Goal: Transaction & Acquisition: Purchase product/service

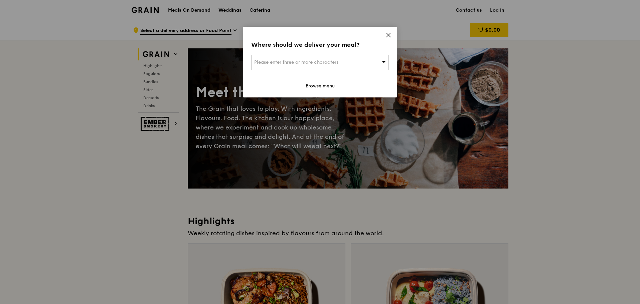
click at [274, 57] on div "Please enter three or more characters" at bounding box center [320, 62] width 138 height 15
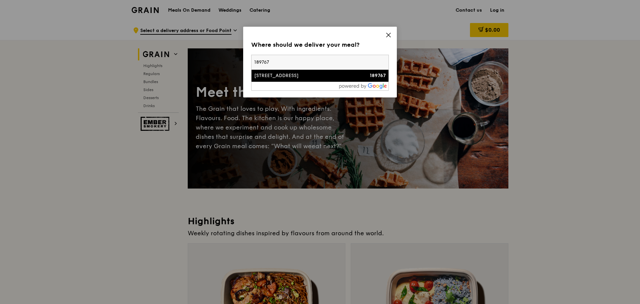
type input "189767"
click at [271, 75] on div "[STREET_ADDRESS]" at bounding box center [303, 76] width 99 height 7
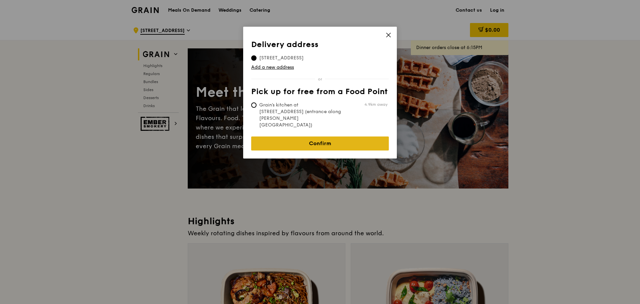
click at [296, 137] on link "Confirm" at bounding box center [320, 144] width 138 height 14
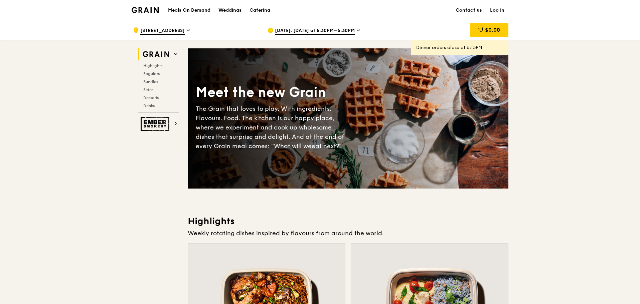
click at [357, 31] on icon at bounding box center [358, 30] width 3 height 1
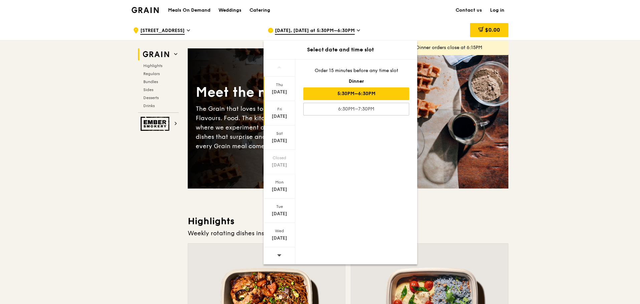
click at [281, 114] on div "[DATE]" at bounding box center [280, 116] width 30 height 7
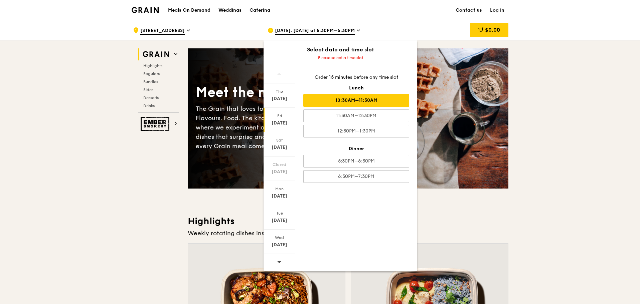
click at [368, 97] on div "10:30AM–11:30AM" at bounding box center [356, 100] width 106 height 13
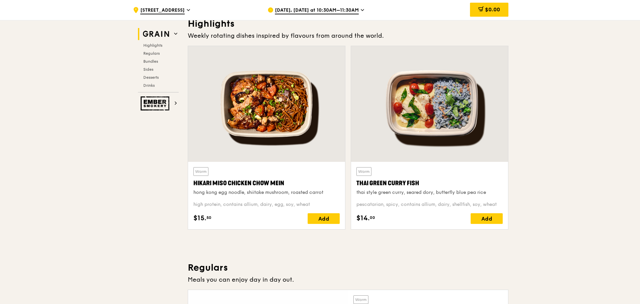
scroll to position [200, 0]
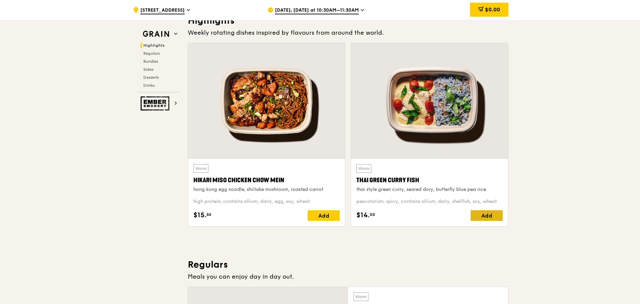
click at [488, 218] on div "Add" at bounding box center [487, 216] width 32 height 11
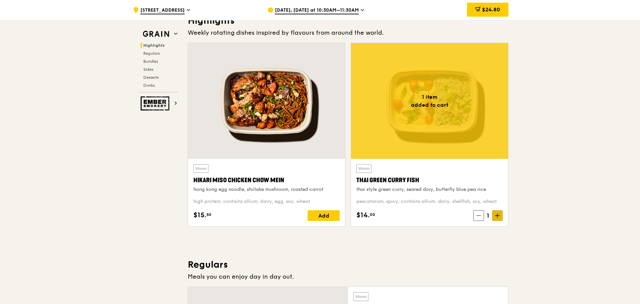
click at [499, 216] on icon at bounding box center [497, 216] width 5 height 5
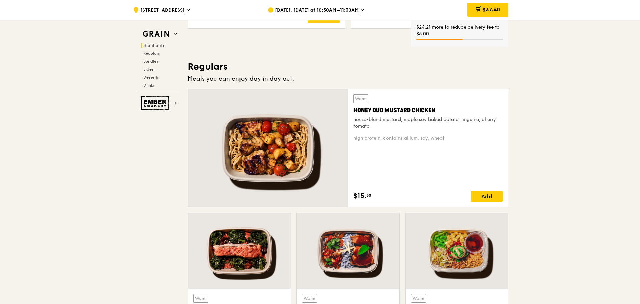
scroll to position [401, 0]
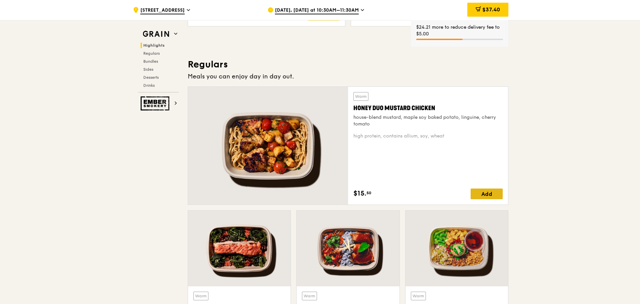
click at [488, 195] on div "Add" at bounding box center [487, 194] width 32 height 11
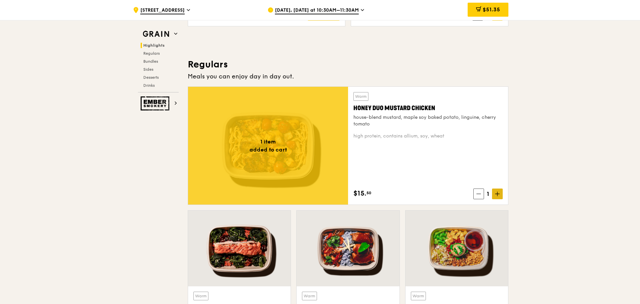
click at [496, 196] on icon at bounding box center [497, 194] width 5 height 5
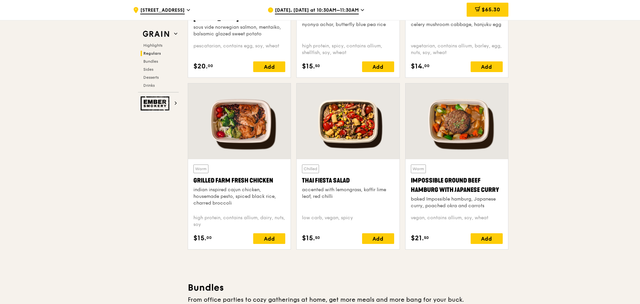
scroll to position [702, 0]
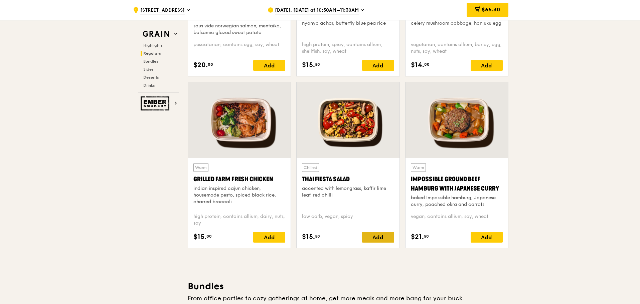
click at [383, 236] on div "Add" at bounding box center [378, 237] width 32 height 11
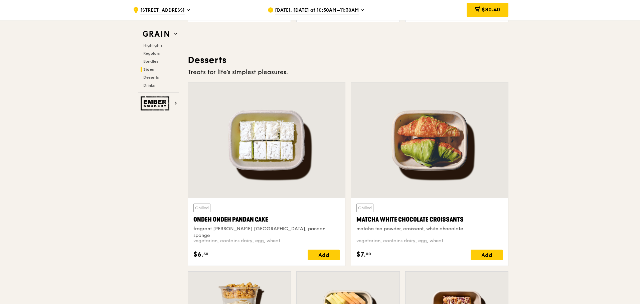
scroll to position [1871, 0]
click at [315, 252] on div "Add" at bounding box center [324, 255] width 32 height 11
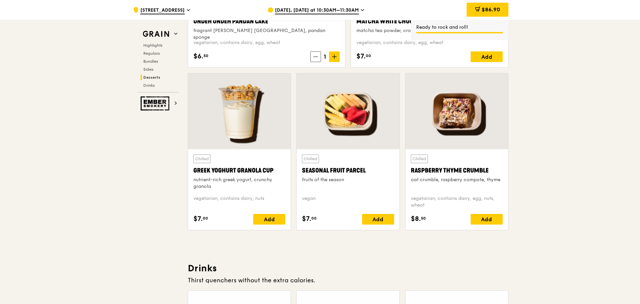
scroll to position [2072, 0]
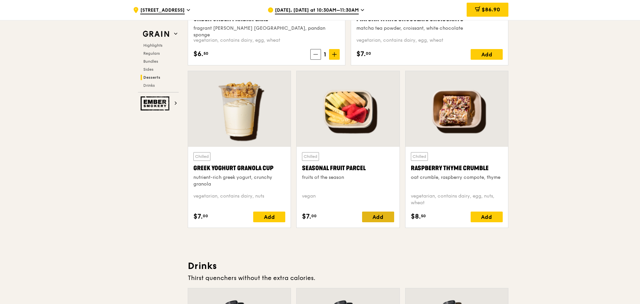
click at [379, 216] on div "Add" at bounding box center [378, 217] width 32 height 11
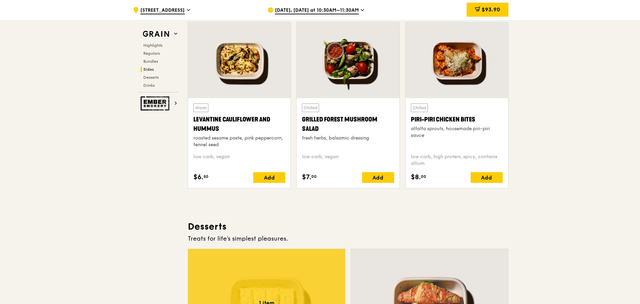
scroll to position [1671, 0]
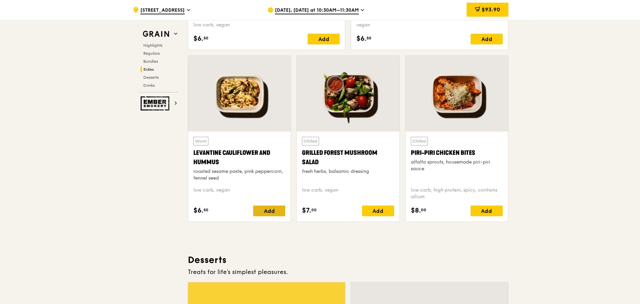
click at [268, 211] on div "Add" at bounding box center [269, 211] width 32 height 11
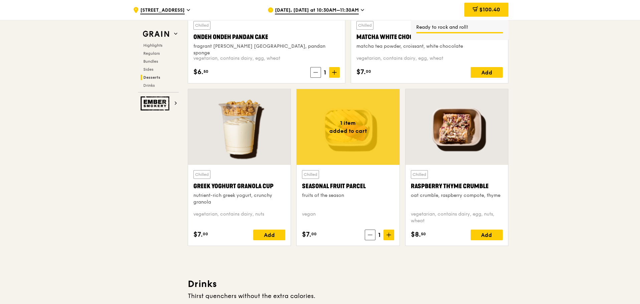
scroll to position [2105, 0]
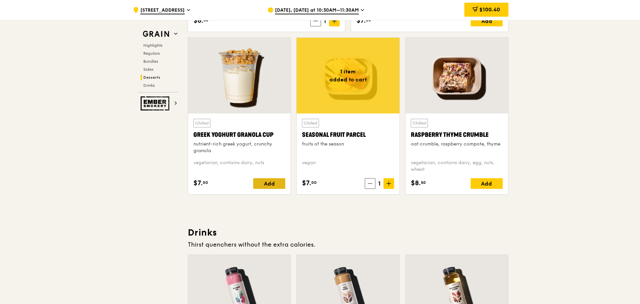
click at [271, 181] on div "Add" at bounding box center [269, 183] width 32 height 11
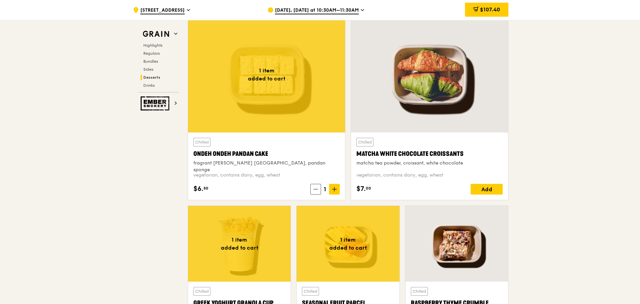
scroll to position [1871, 0]
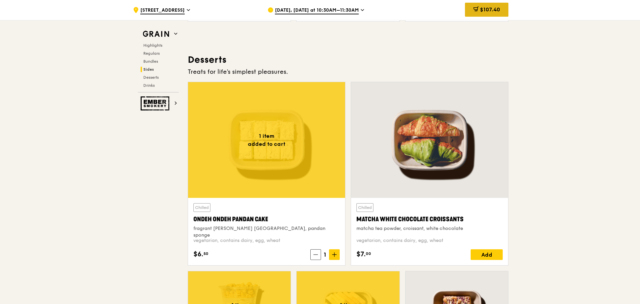
click at [492, 11] on span "$107.40" at bounding box center [490, 9] width 20 height 6
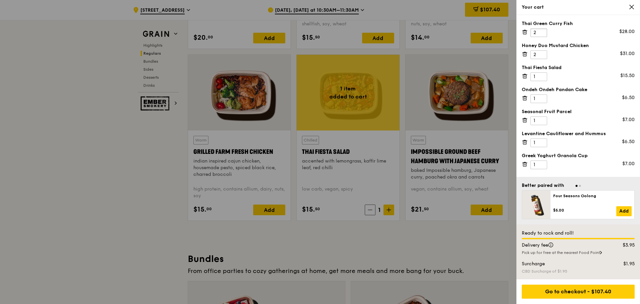
scroll to position [635, 0]
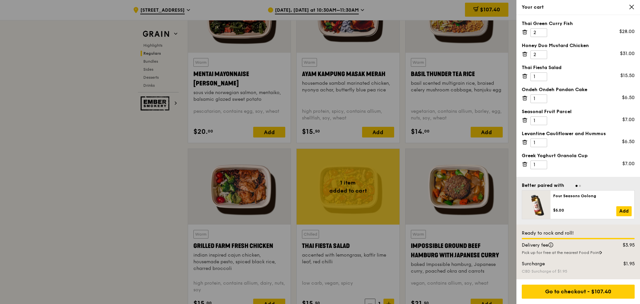
click at [632, 7] on icon at bounding box center [632, 7] width 4 height 4
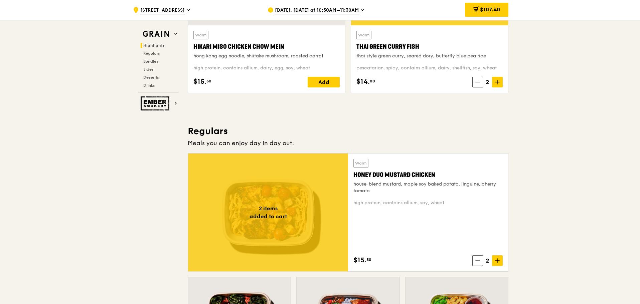
scroll to position [267, 0]
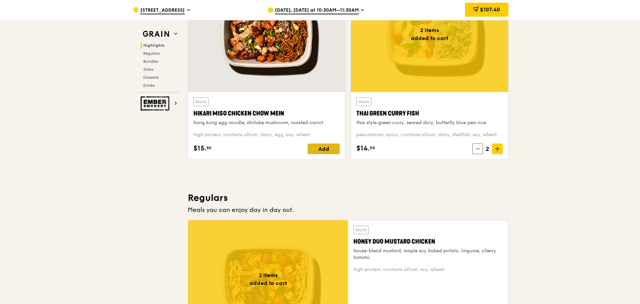
click at [327, 150] on div "Add" at bounding box center [324, 149] width 32 height 11
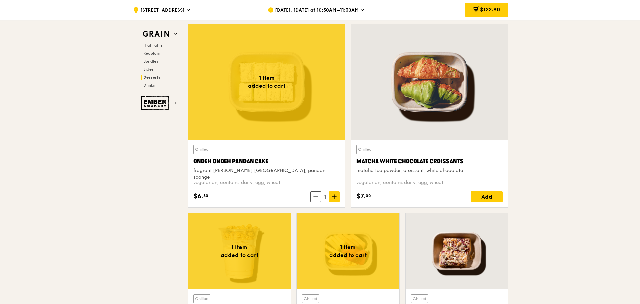
scroll to position [1905, 0]
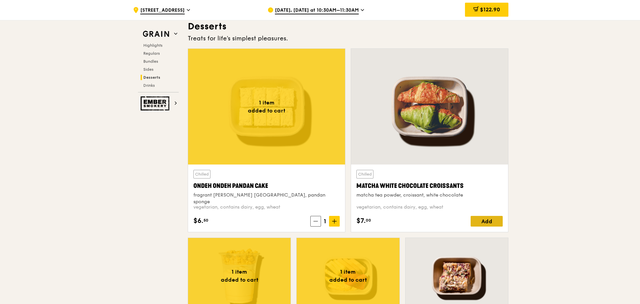
click at [480, 217] on div "Add" at bounding box center [487, 221] width 32 height 11
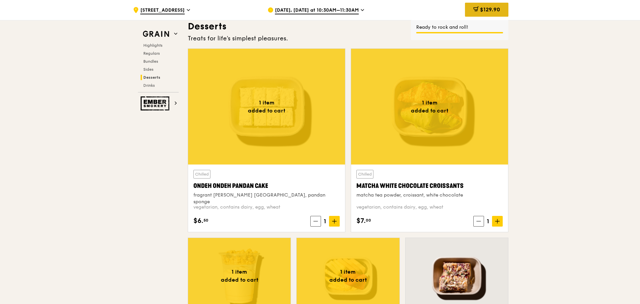
click at [486, 11] on span "$129.90" at bounding box center [490, 9] width 20 height 6
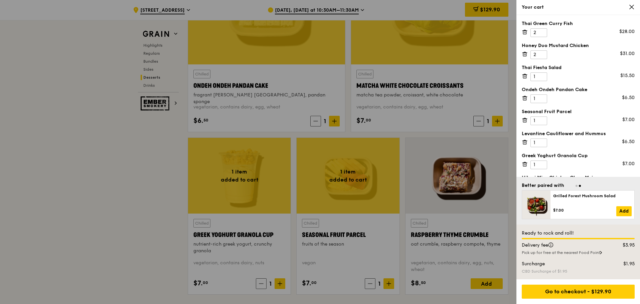
scroll to position [2072, 0]
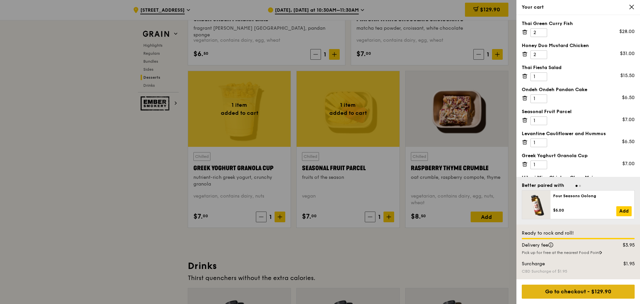
click at [579, 293] on div "Go to checkout - $129.90" at bounding box center [578, 292] width 113 height 14
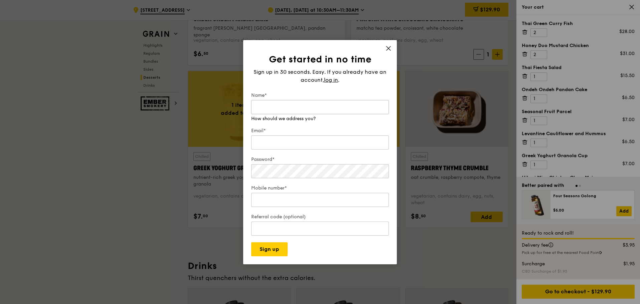
click at [355, 108] on input "Name*" at bounding box center [320, 107] width 138 height 14
click at [275, 108] on input "Name*" at bounding box center [320, 107] width 138 height 14
type input "c"
type input "Carol Tai"
click at [270, 140] on input "Email*" at bounding box center [320, 143] width 138 height 14
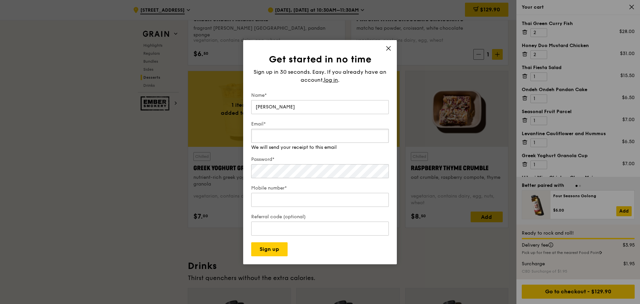
type input "[PERSON_NAME][EMAIL_ADDRESS][DOMAIN_NAME]"
click at [48, 165] on div "Get started in no time Sign up in 30 seconds. Easy. If you already have an acco…" at bounding box center [320, 152] width 640 height 304
click at [271, 203] on div "Mobile number*" at bounding box center [320, 196] width 138 height 23
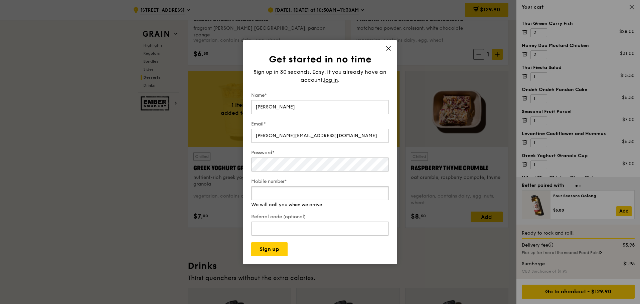
type input "97614175"
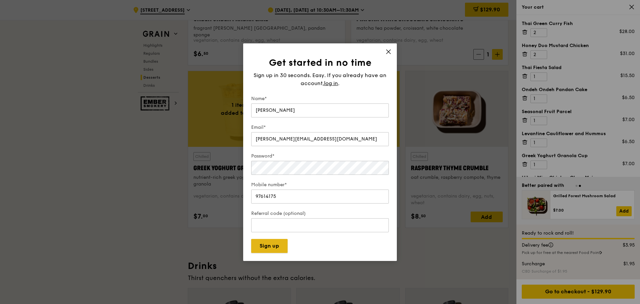
click at [270, 248] on button "Sign up" at bounding box center [269, 246] width 36 height 14
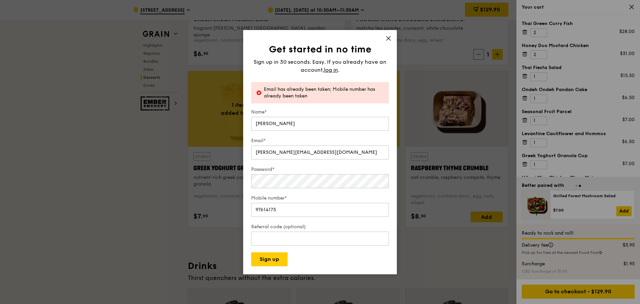
click at [391, 39] on icon at bounding box center [389, 38] width 6 height 6
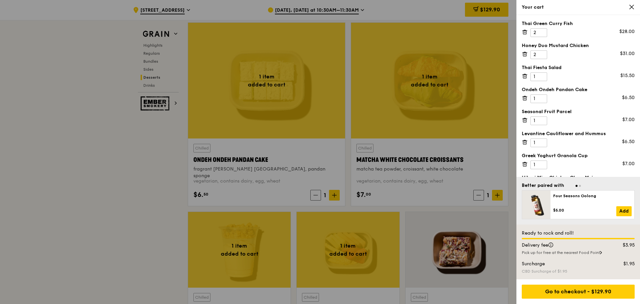
scroll to position [1871, 0]
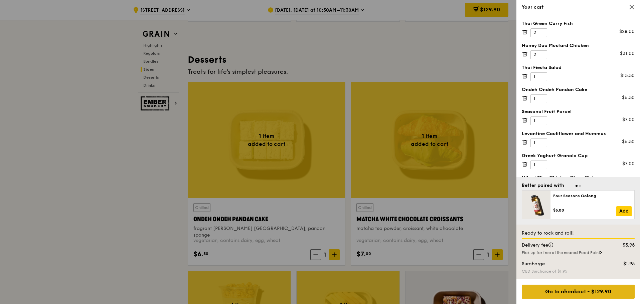
click at [564, 288] on div "Go to checkout - $129.90" at bounding box center [578, 292] width 113 height 14
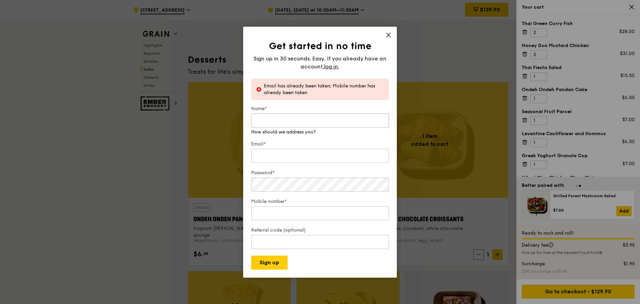
click at [283, 118] on input "Name*" at bounding box center [320, 121] width 138 height 14
type input "Carol Tai"
click at [273, 154] on input "Email*" at bounding box center [320, 156] width 138 height 14
type input "[PERSON_NAME][EMAIL_ADDRESS][DOMAIN_NAME]"
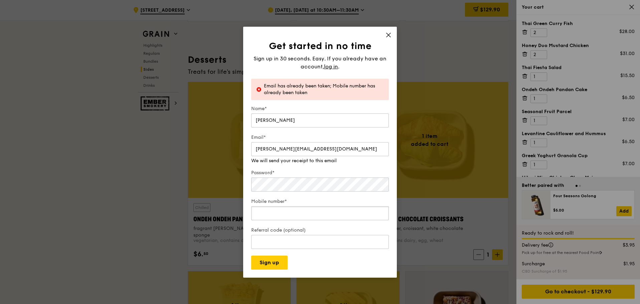
click at [300, 218] on div "Mobile number*" at bounding box center [320, 209] width 138 height 23
type input "97614175"
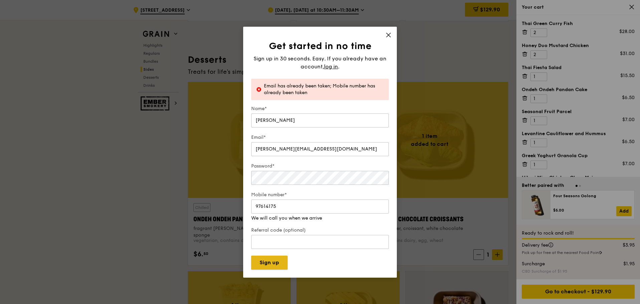
click at [275, 263] on button "Sign up" at bounding box center [269, 263] width 36 height 14
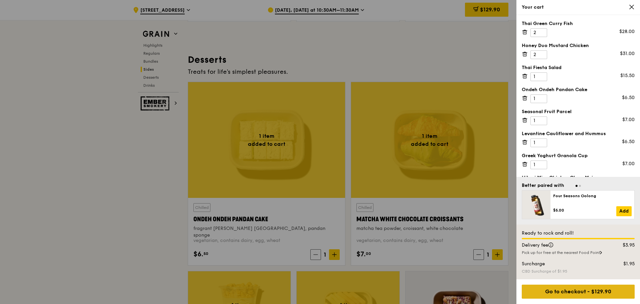
click at [573, 292] on div "Go to checkout - $129.90" at bounding box center [578, 292] width 113 height 14
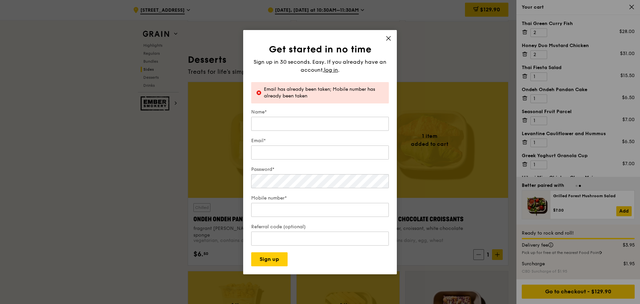
click at [387, 34] on div "Get started in no time Sign up in 30 seconds. Easy. If you already have an acco…" at bounding box center [320, 152] width 154 height 245
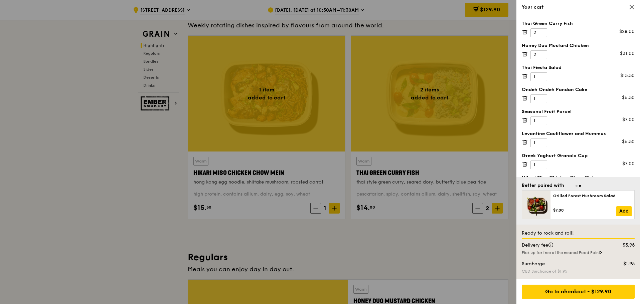
scroll to position [200, 0]
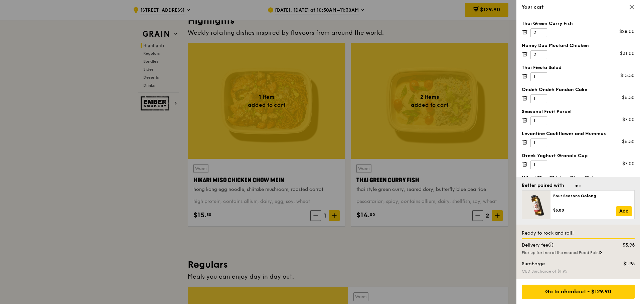
click at [635, 7] on icon at bounding box center [632, 7] width 6 height 6
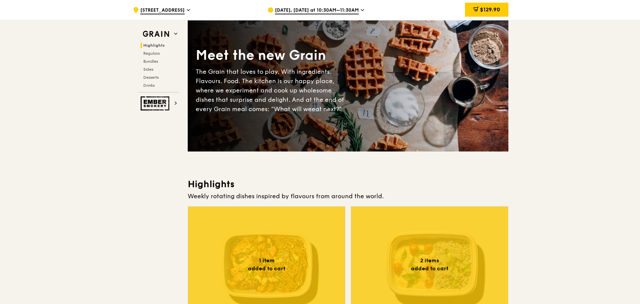
scroll to position [0, 0]
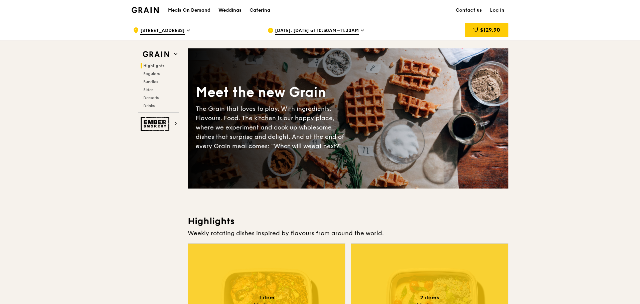
click at [495, 9] on link "Log in" at bounding box center [497, 10] width 22 height 20
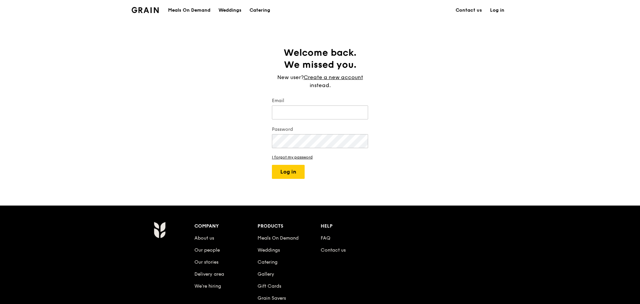
type input "[PERSON_NAME][EMAIL_ADDRESS][DOMAIN_NAME]"
click at [290, 172] on button "Log in" at bounding box center [288, 172] width 33 height 14
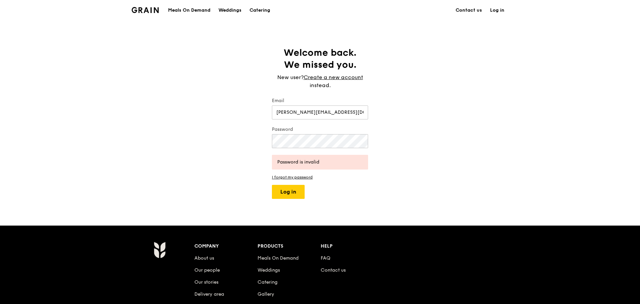
click at [429, 152] on div "Welcome back. We missed you. New user? Create a new account instead. Email caro…" at bounding box center [320, 123] width 640 height 152
click at [303, 177] on link "I forgot my password" at bounding box center [320, 177] width 96 height 5
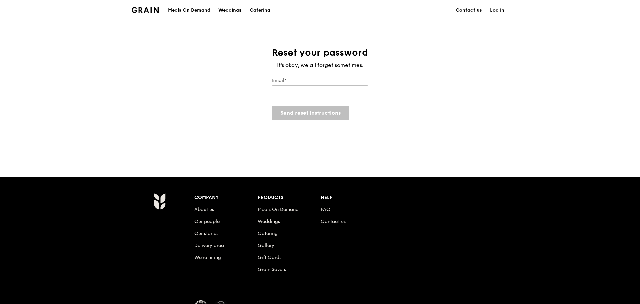
type input "[PERSON_NAME][EMAIL_ADDRESS][DOMAIN_NAME]"
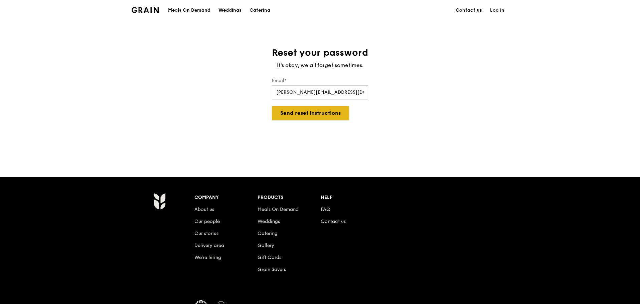
click at [319, 113] on button "Send reset instructions" at bounding box center [310, 113] width 77 height 14
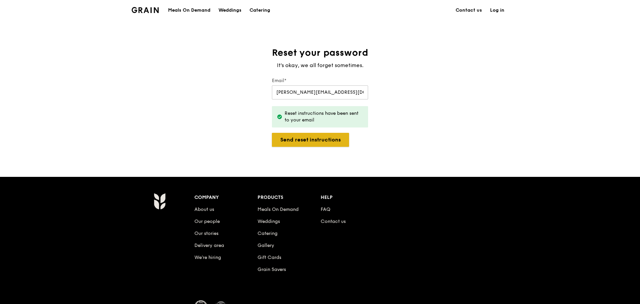
click at [298, 141] on button "Send reset instructions" at bounding box center [310, 140] width 77 height 14
click at [314, 139] on button "Send reset instructions" at bounding box center [310, 140] width 77 height 14
click at [319, 140] on button "Send reset instructions" at bounding box center [310, 140] width 77 height 14
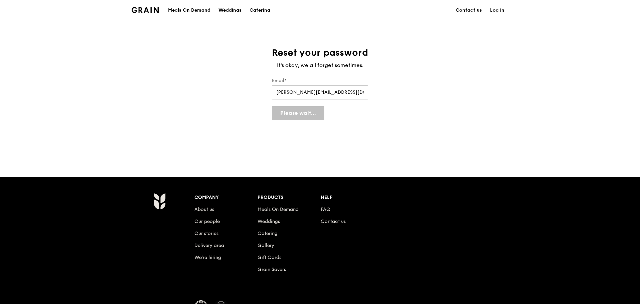
click at [319, 140] on div "Reset your password It's okay, we all forget sometimes. Email* carol.tai@bakerm…" at bounding box center [320, 99] width 640 height 104
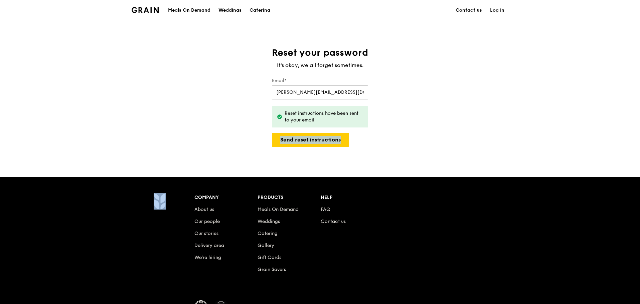
click at [418, 136] on div "Reset your password It's okay, we all forget sometimes. Email* carol.tai@bakerm…" at bounding box center [320, 99] width 640 height 104
click at [495, 8] on link "Log in" at bounding box center [497, 10] width 22 height 20
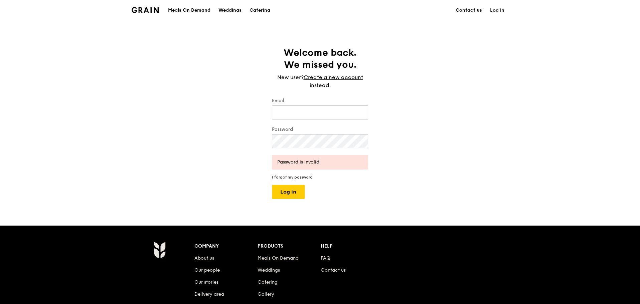
type input "[PERSON_NAME][EMAIL_ADDRESS][DOMAIN_NAME]"
click at [289, 190] on button "Log in" at bounding box center [288, 192] width 33 height 14
click at [302, 176] on link "I forgot my password" at bounding box center [320, 177] width 96 height 5
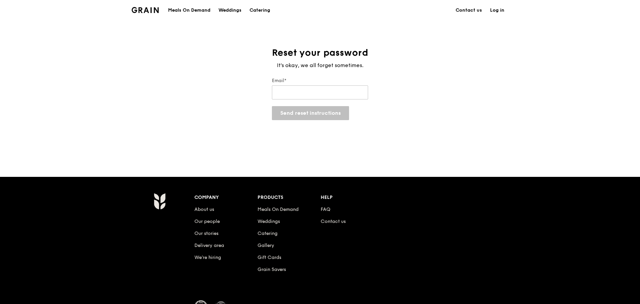
type input "[PERSON_NAME][EMAIL_ADDRESS][DOMAIN_NAME]"
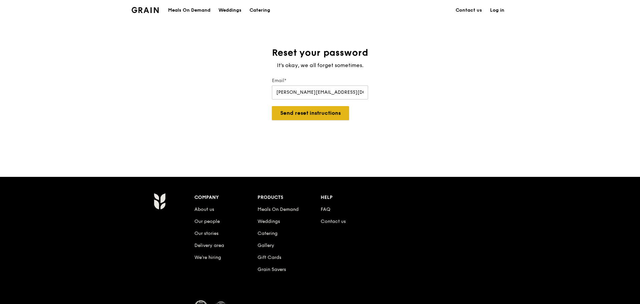
click at [329, 115] on button "Send reset instructions" at bounding box center [310, 113] width 77 height 14
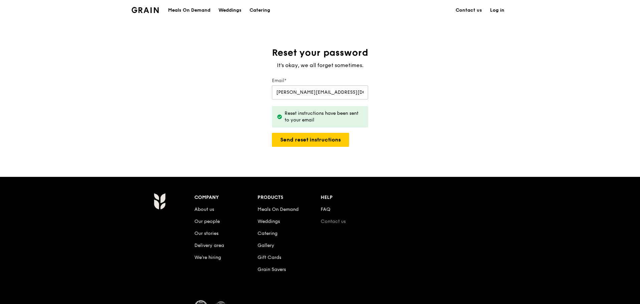
click at [330, 221] on link "Contact us" at bounding box center [333, 222] width 25 height 6
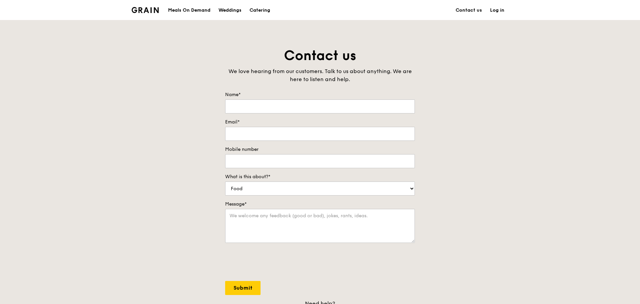
click at [185, 8] on div "Meals On Demand" at bounding box center [189, 10] width 42 height 20
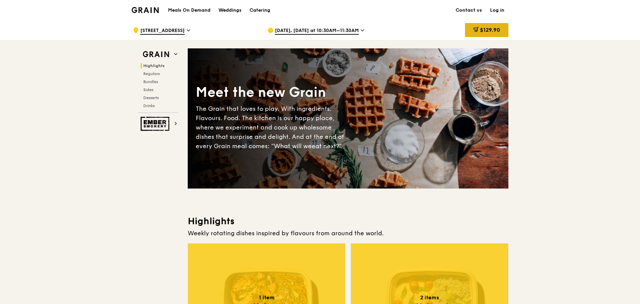
click at [488, 29] on span "$129.90" at bounding box center [490, 30] width 20 height 6
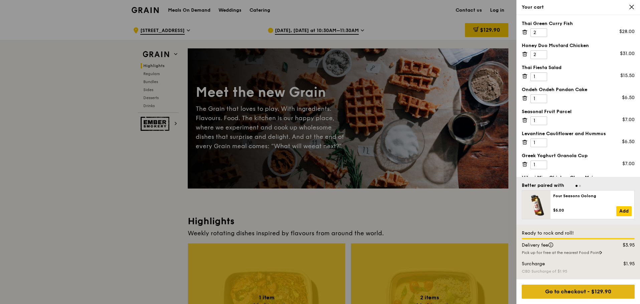
click at [580, 291] on div "Go to checkout - $129.90" at bounding box center [578, 292] width 113 height 14
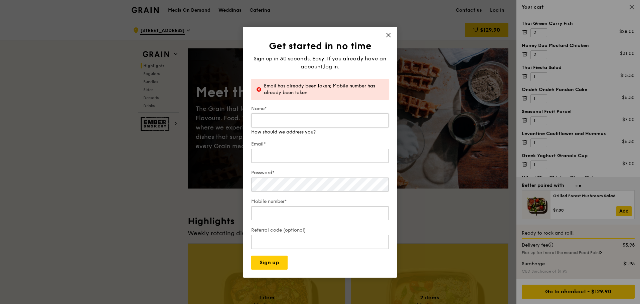
click at [266, 119] on input "Name*" at bounding box center [320, 121] width 138 height 14
type input "Carol Tai"
click at [285, 157] on div "Email*" at bounding box center [320, 152] width 138 height 23
type input "[PERSON_NAME][EMAIL_ADDRESS][DOMAIN_NAME]"
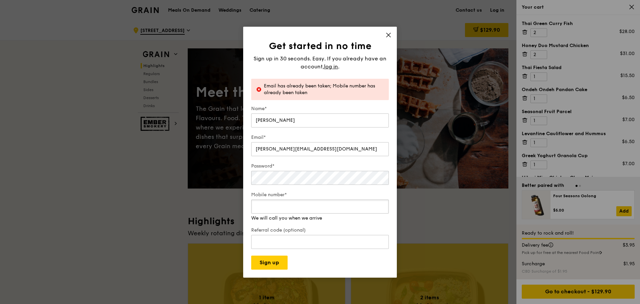
click at [280, 214] on input "Mobile number*" at bounding box center [320, 207] width 138 height 14
type input "97614175"
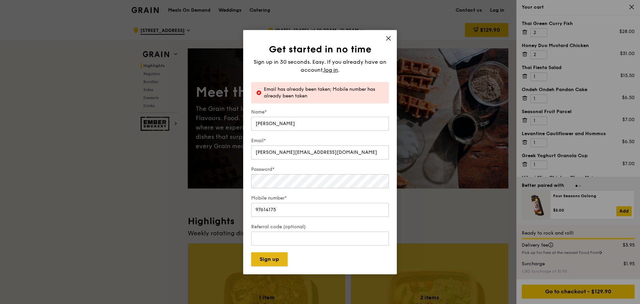
click at [269, 262] on button "Sign up" at bounding box center [269, 260] width 36 height 14
click at [391, 36] on icon at bounding box center [389, 38] width 6 height 6
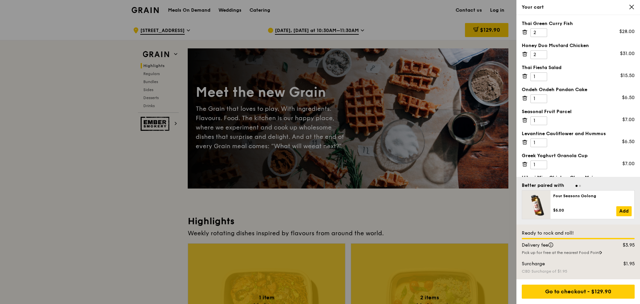
click at [496, 11] on div at bounding box center [320, 152] width 640 height 304
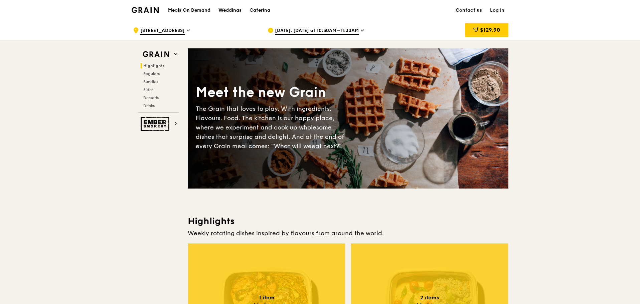
click at [497, 11] on link "Log in" at bounding box center [497, 10] width 22 height 20
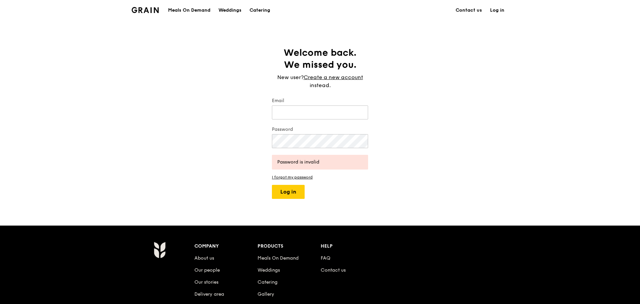
type input "[PERSON_NAME][EMAIL_ADDRESS][DOMAIN_NAME]"
click at [292, 193] on button "Log in" at bounding box center [288, 192] width 33 height 14
click at [327, 77] on link "Create a new account" at bounding box center [333, 78] width 59 height 8
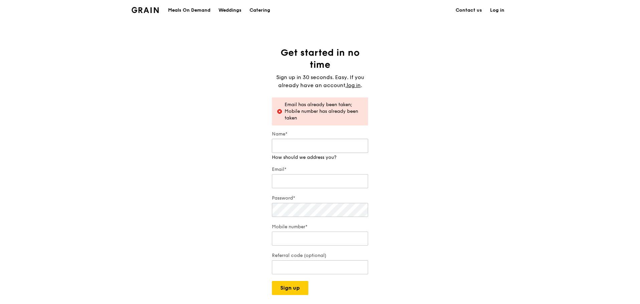
click at [313, 151] on input "Name*" at bounding box center [320, 146] width 96 height 14
click at [334, 148] on input "Name*" at bounding box center [320, 146] width 96 height 14
type input "Sally Chan"
click at [300, 180] on input "Email*" at bounding box center [320, 175] width 96 height 14
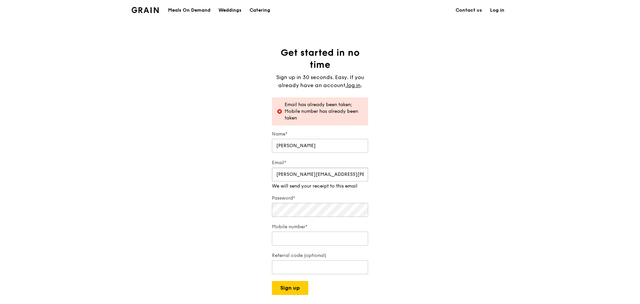
type input "sally.chan@bakermckenzie.com"
click at [299, 242] on div "Mobile number* We will call you when we arrive" at bounding box center [320, 232] width 96 height 30
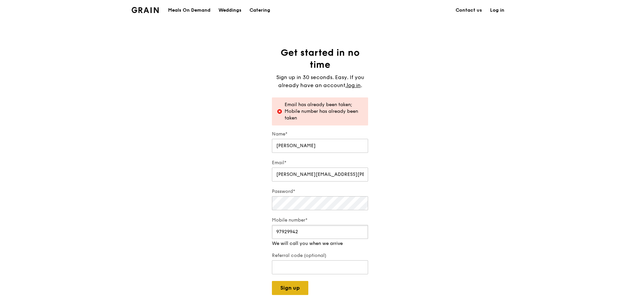
type input "97929942"
click at [295, 292] on div "Grain logo Meals On Demand Weddings Catering Contact us Log in Get started in n…" at bounding box center [320, 254] width 640 height 508
click at [288, 274] on form "Name* Sally Chan Email* sally.chan@bakermckenzie.com Password* Mobile number* 9…" at bounding box center [320, 210] width 96 height 158
click at [288, 276] on button "Sign up" at bounding box center [290, 282] width 36 height 14
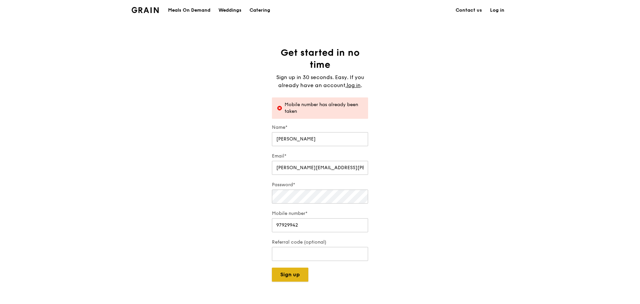
click at [288, 276] on button "Sign up" at bounding box center [290, 275] width 36 height 14
click at [497, 10] on link "Log in" at bounding box center [497, 10] width 22 height 20
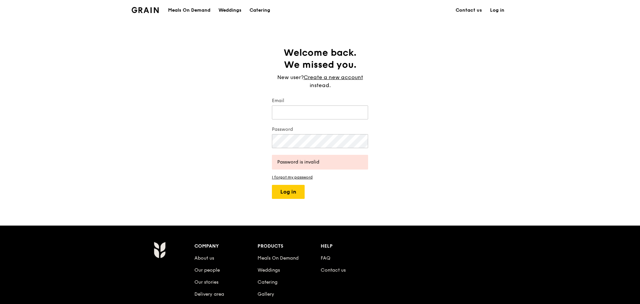
type input "[PERSON_NAME][EMAIL_ADDRESS][DOMAIN_NAME]"
drag, startPoint x: 463, startPoint y: 177, endPoint x: 289, endPoint y: 186, distance: 174.3
click at [461, 177] on div "Welcome back. We missed you. New user? Create a new account instead. Email caro…" at bounding box center [320, 123] width 640 height 152
drag, startPoint x: 356, startPoint y: 109, endPoint x: 0, endPoint y: 9, distance: 369.8
click at [0, 26] on div "Grain logo Meals On Demand Weddings Catering Contact us Log in Welcome back. We…" at bounding box center [320, 206] width 640 height 412
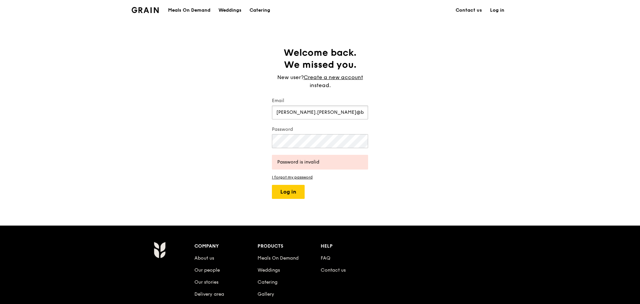
type input "sally.chan@bakermckenzie.com"
click at [305, 176] on link "I forgot my password" at bounding box center [320, 177] width 96 height 5
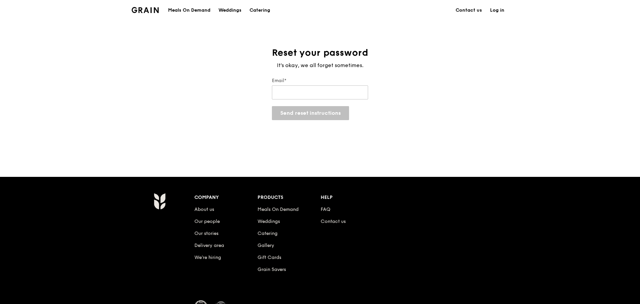
click at [291, 152] on div "Grain logo Meals On Demand Weddings Catering Contact us Log in Reset your passw…" at bounding box center [320, 181] width 640 height 363
click at [305, 97] on input "Email*" at bounding box center [320, 93] width 96 height 14
type input "sally.chan@bakermckenzie.com"
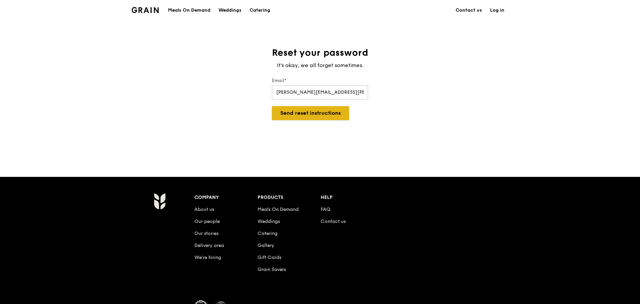
click at [317, 115] on button "Send reset instructions" at bounding box center [310, 113] width 77 height 14
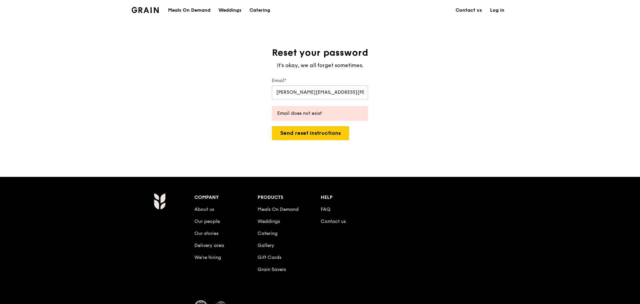
click at [489, 10] on link "Log in" at bounding box center [497, 10] width 22 height 20
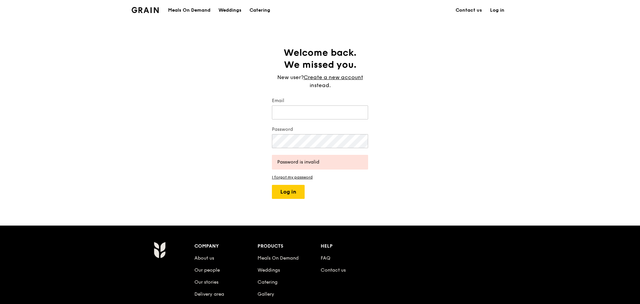
type input "sally.chan@bakermckenzie.com"
drag, startPoint x: 353, startPoint y: 110, endPoint x: 0, endPoint y: 43, distance: 359.5
click at [13, 48] on div "Welcome back. We missed you. New user? Create a new account instead. Email sall…" at bounding box center [320, 123] width 640 height 152
click at [328, 272] on link "Contact us" at bounding box center [333, 271] width 25 height 6
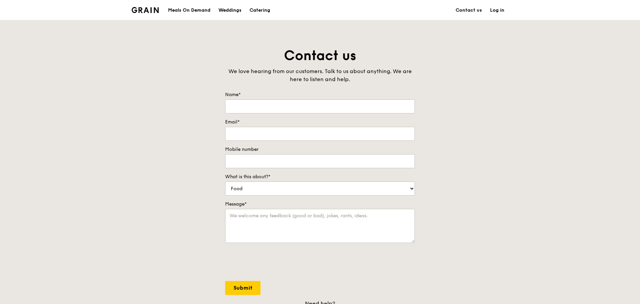
click at [394, 286] on form "Name* Email* Mobile number What is this about?* Food Service Billing/Payment Ca…" at bounding box center [320, 194] width 190 height 204
click at [493, 9] on link "Log in" at bounding box center [497, 10] width 22 height 20
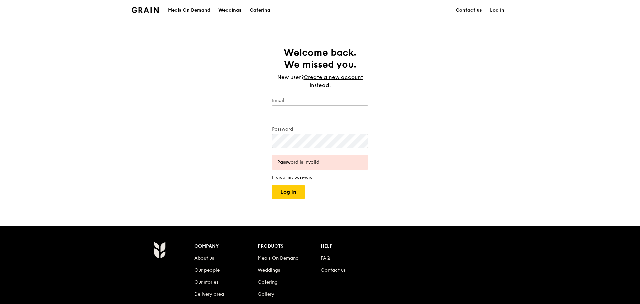
type input "sally.chan@bakermckenzie.com"
drag, startPoint x: 360, startPoint y: 108, endPoint x: 0, endPoint y: 9, distance: 373.1
click at [0, 9] on div "Grain logo Meals On Demand Weddings Catering Contact us Log in Welcome back. We…" at bounding box center [320, 206] width 640 height 412
drag, startPoint x: 516, startPoint y: 172, endPoint x: 403, endPoint y: 145, distance: 116.3
click at [516, 172] on div "Welcome back. We missed you. New user? Create a new account instead. Email Pass…" at bounding box center [320, 123] width 640 height 152
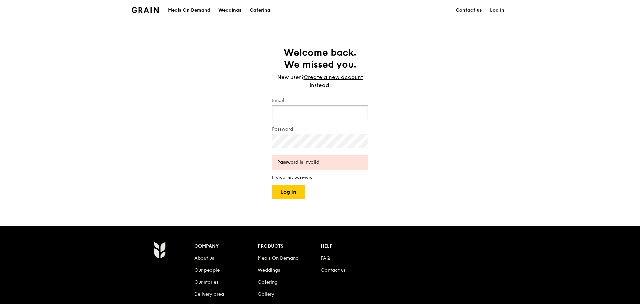
click at [282, 110] on input "Email" at bounding box center [320, 113] width 96 height 14
type input "[PERSON_NAME][EMAIL_ADDRESS][DOMAIN_NAME]"
click at [303, 179] on link "I forgot my password" at bounding box center [320, 177] width 96 height 5
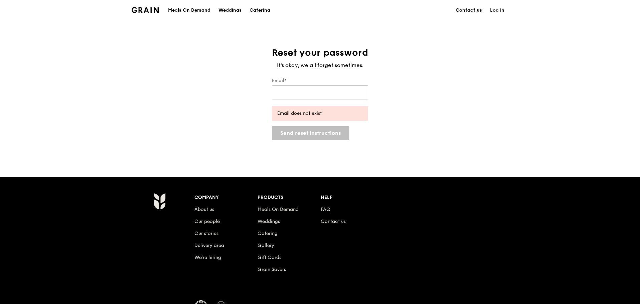
click at [303, 179] on div "Company About us Our people Our stories Delivery area We’re hiring Products Mea…" at bounding box center [320, 270] width 640 height 186
click at [314, 96] on input "Email*" at bounding box center [320, 93] width 96 height 14
type input "sally.chan@bakermckenzie.com"
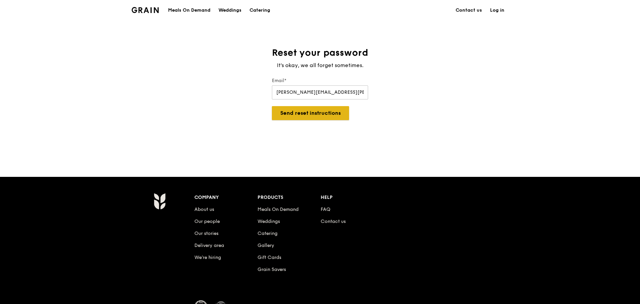
click at [323, 115] on button "Send reset instructions" at bounding box center [310, 113] width 77 height 14
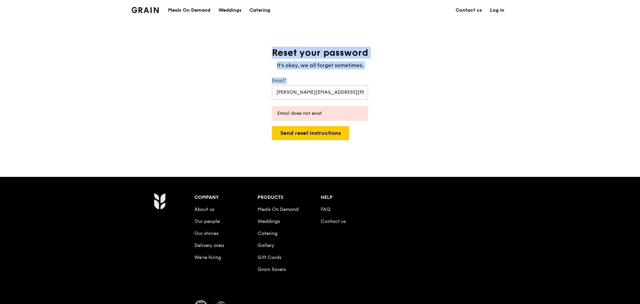
drag, startPoint x: 368, startPoint y: 95, endPoint x: 59, endPoint y: 45, distance: 313.0
click at [60, 45] on div "Grain logo Meals On Demand Weddings Catering Contact us Log in Reset your passw…" at bounding box center [320, 181] width 640 height 363
click at [473, 147] on div "Reset your password It's okay, we all forget sometimes. Email* sally.chan@baker…" at bounding box center [320, 99] width 640 height 104
drag, startPoint x: 363, startPoint y: 95, endPoint x: 0, endPoint y: 5, distance: 373.9
click at [0, 13] on div "Grain logo Meals On Demand Weddings Catering Contact us Log in Reset your passw…" at bounding box center [320, 181] width 640 height 363
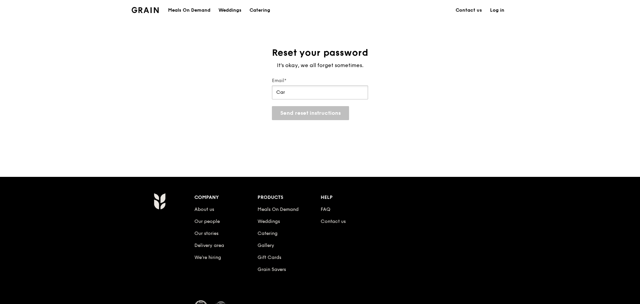
type input "[PERSON_NAME][EMAIL_ADDRESS][DOMAIN_NAME]"
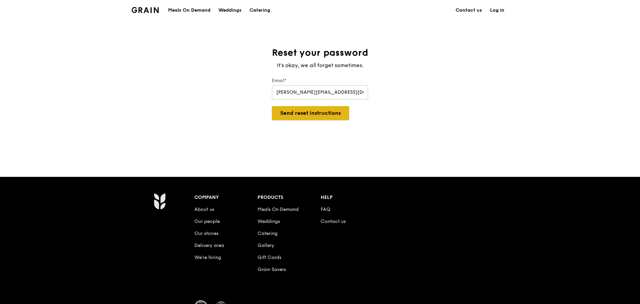
click at [319, 113] on button "Send reset instructions" at bounding box center [310, 113] width 77 height 14
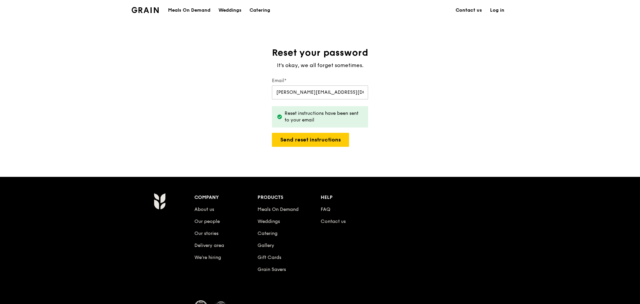
click at [468, 9] on link "Contact us" at bounding box center [469, 10] width 34 height 20
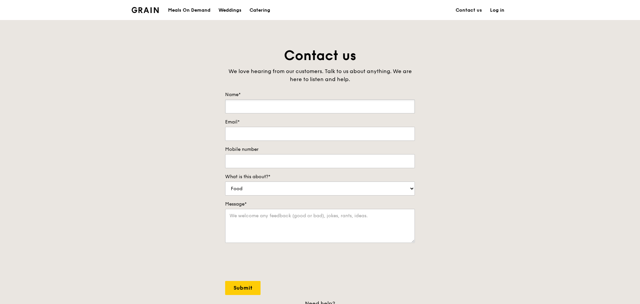
click at [269, 107] on input "Name*" at bounding box center [320, 107] width 190 height 14
click at [481, 225] on div "Contact us We love hearing from our customers. Talk to us about anything. We ar…" at bounding box center [320, 186] width 640 height 279
click at [499, 10] on link "Log in" at bounding box center [497, 10] width 22 height 20
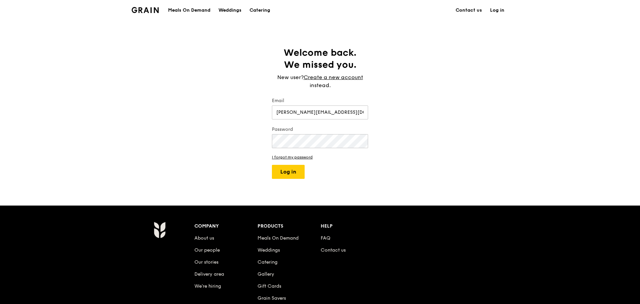
drag, startPoint x: 353, startPoint y: 112, endPoint x: 0, endPoint y: 45, distance: 359.1
click at [0, 67] on div "Welcome back. We missed you. New user? Create a new account instead. Email [PER…" at bounding box center [320, 113] width 640 height 132
type input "g"
type input "[PERSON_NAME][DOMAIN_NAME][EMAIL_ADDRESS][DOMAIN_NAME]"
click at [285, 175] on button "Log in" at bounding box center [288, 172] width 33 height 14
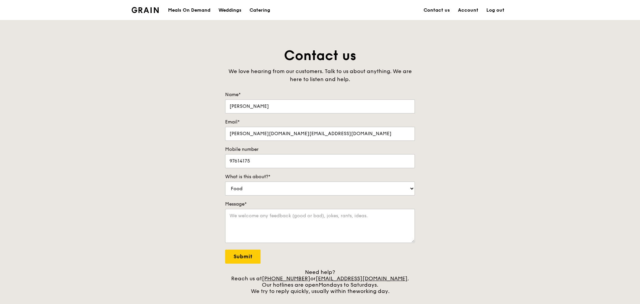
click at [498, 11] on link "Log out" at bounding box center [495, 10] width 26 height 20
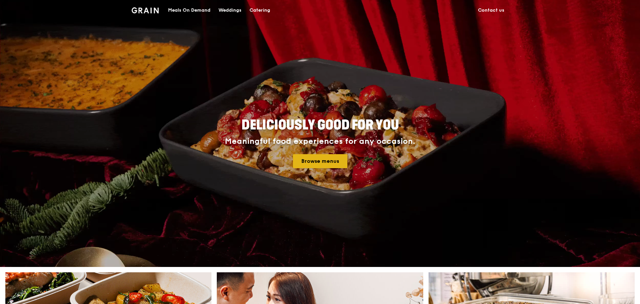
click at [333, 161] on link "Browse menus" at bounding box center [320, 161] width 54 height 14
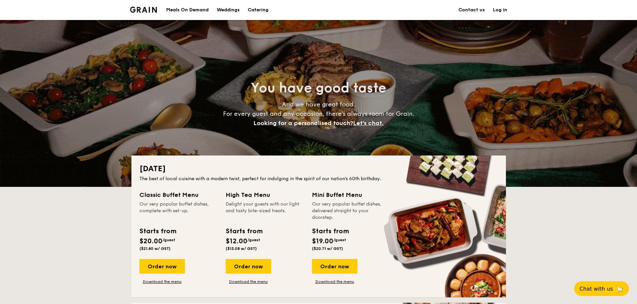
click at [499, 10] on link "Log in" at bounding box center [500, 10] width 14 height 20
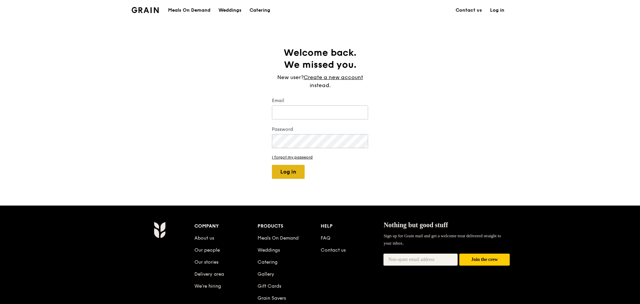
type input "yee.leng.ng@bakermckenzie.com"
click at [288, 172] on button "Log in" at bounding box center [288, 172] width 33 height 14
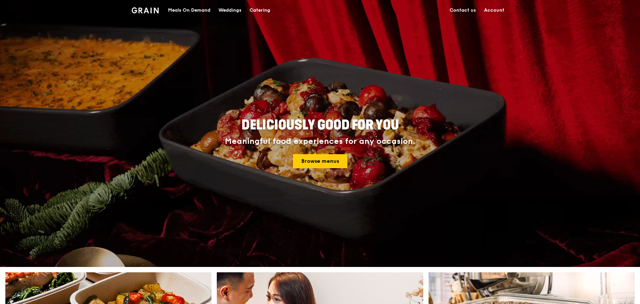
click at [493, 11] on link "Account" at bounding box center [494, 10] width 28 height 20
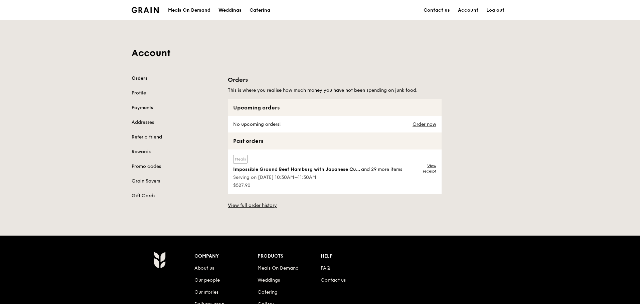
click at [194, 9] on div "Meals On Demand" at bounding box center [189, 10] width 42 height 20
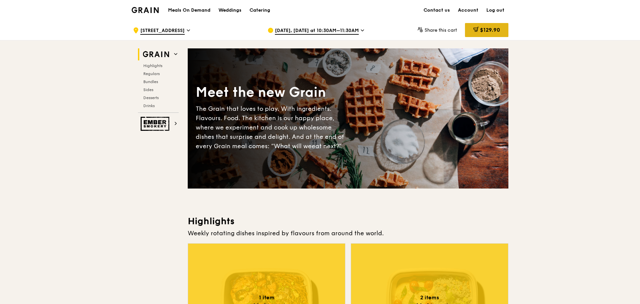
click at [481, 28] on span "$129.90" at bounding box center [490, 30] width 20 height 6
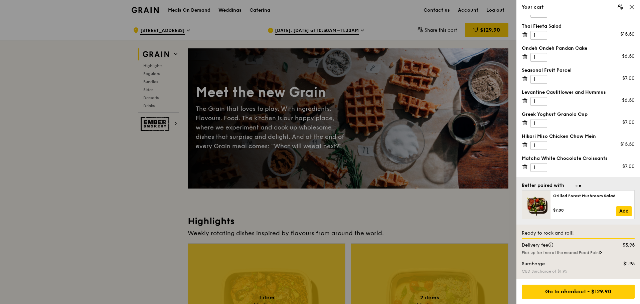
scroll to position [42, 0]
click at [570, 291] on div "Go to checkout - $129.90" at bounding box center [578, 292] width 113 height 14
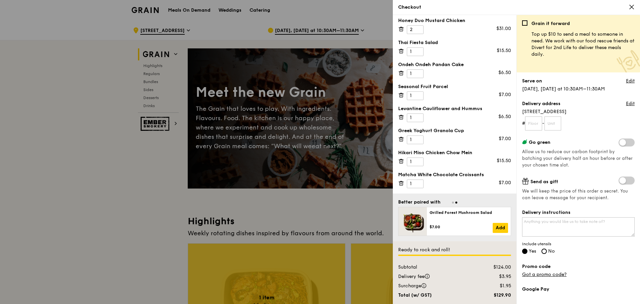
scroll to position [25, 0]
click at [533, 125] on input "text" at bounding box center [533, 124] width 17 height 14
type input "23"
click at [562, 124] on input "text" at bounding box center [553, 124] width 17 height 14
type input "11"
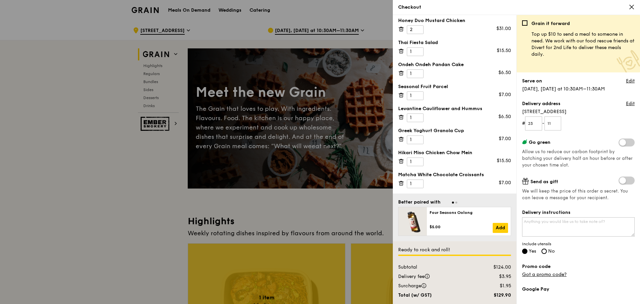
click at [623, 144] on span at bounding box center [627, 143] width 16 height 8
click at [620, 143] on input "checkbox" at bounding box center [620, 143] width 0 height 0
click at [620, 140] on span at bounding box center [627, 143] width 16 height 8
click at [620, 143] on input "checkbox" at bounding box center [620, 143] width 0 height 0
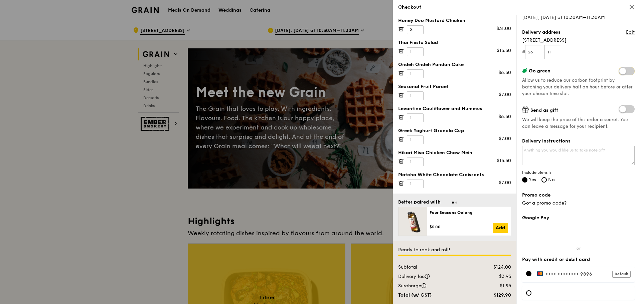
scroll to position [100, 0]
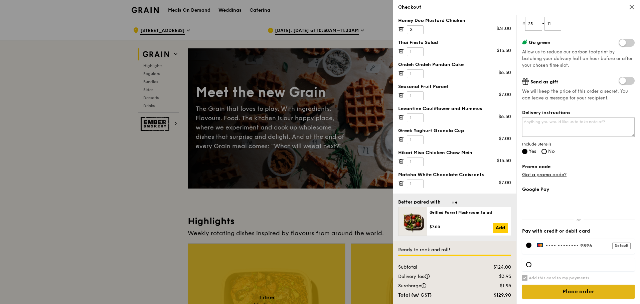
click at [556, 289] on input "Place order" at bounding box center [578, 292] width 113 height 14
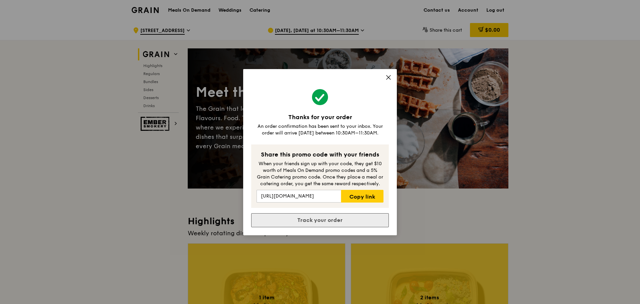
click at [347, 223] on link "Track your order" at bounding box center [320, 221] width 138 height 14
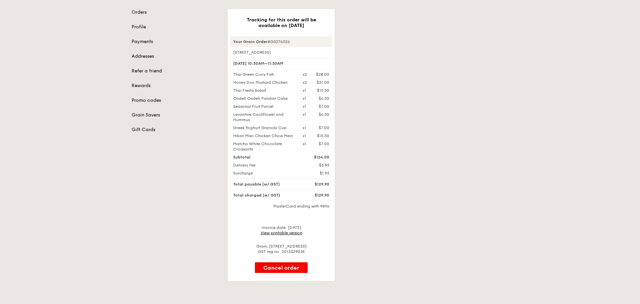
scroll to position [67, 0]
